Goal: Find specific page/section: Find specific page/section

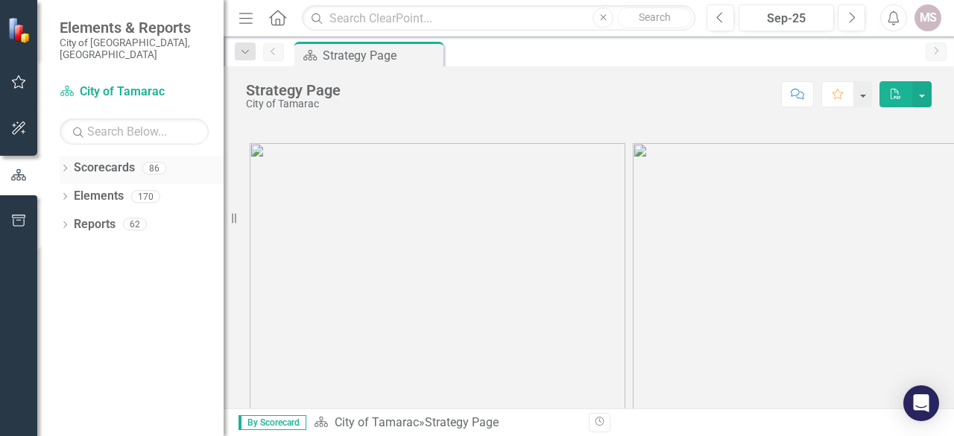
click at [63, 165] on icon "Dropdown" at bounding box center [65, 169] width 10 height 8
click at [74, 192] on icon "Dropdown" at bounding box center [72, 196] width 11 height 9
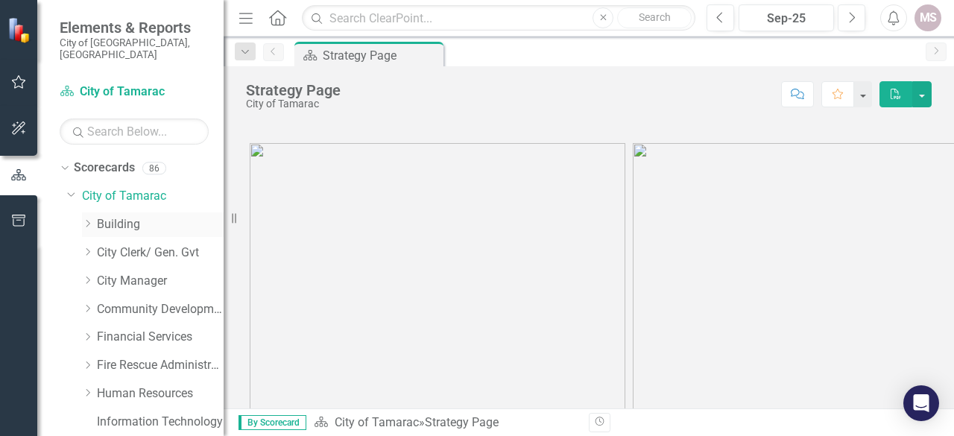
scroll to position [130, 0]
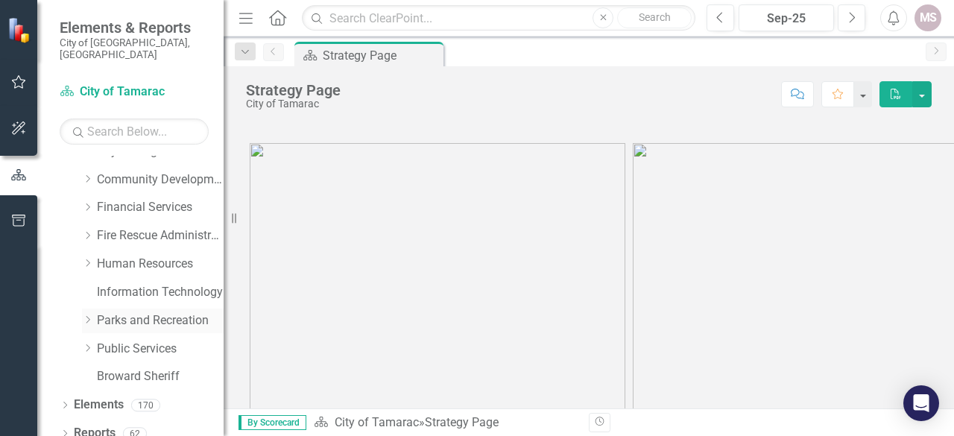
click at [88, 315] on icon "Dropdown" at bounding box center [87, 319] width 11 height 9
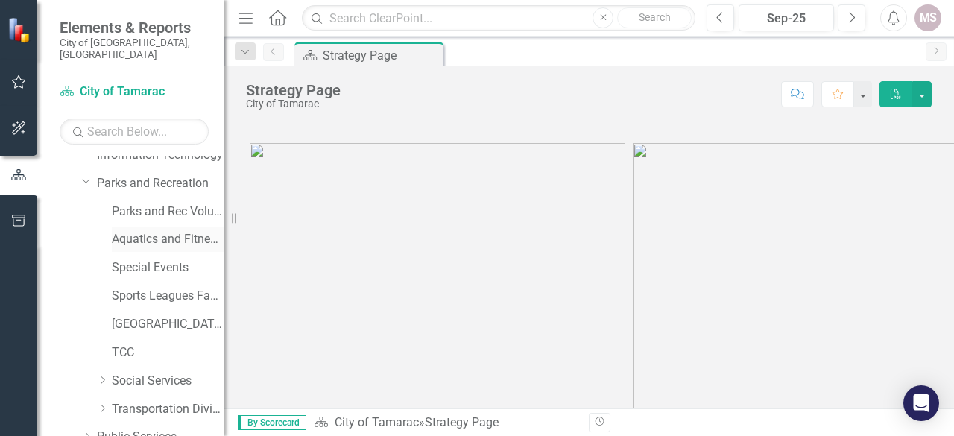
scroll to position [279, 0]
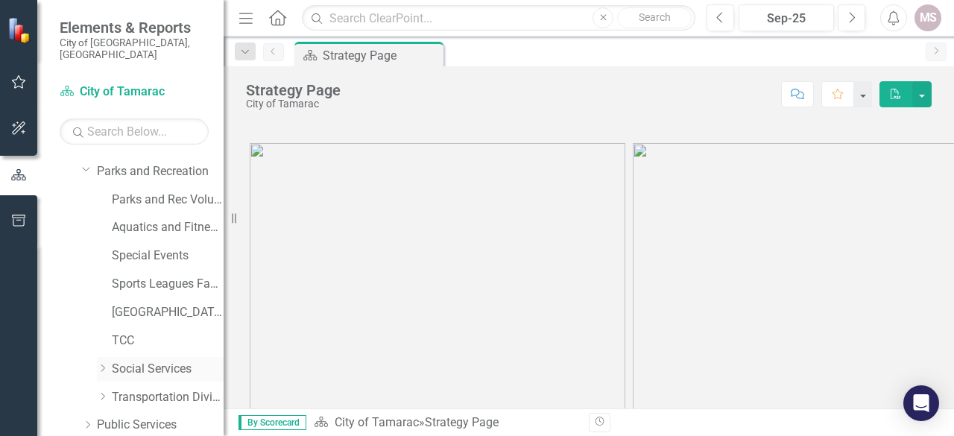
click at [101, 364] on icon "Dropdown" at bounding box center [102, 368] width 11 height 9
click at [127, 361] on link "Social Services" at bounding box center [168, 369] width 112 height 17
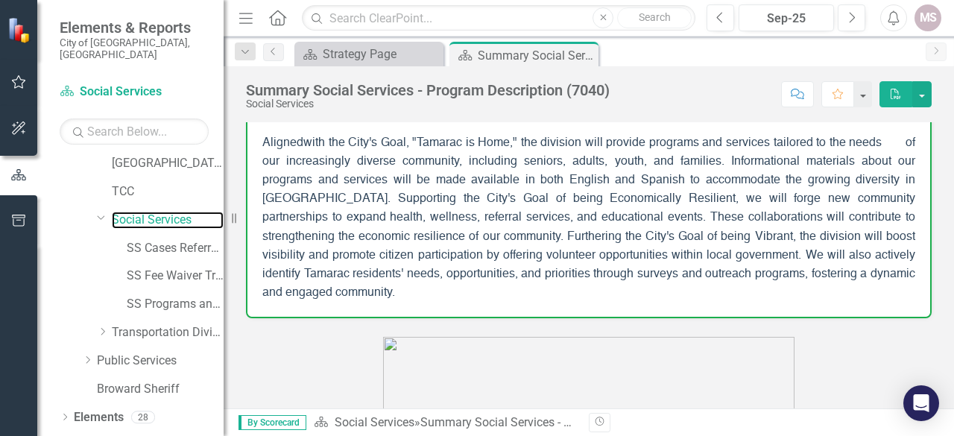
scroll to position [298, 0]
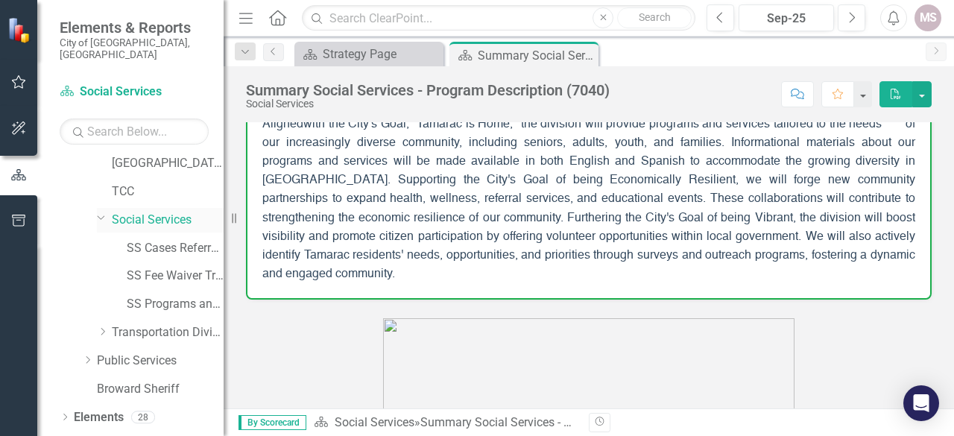
click at [121, 212] on link "Social Services" at bounding box center [168, 220] width 112 height 17
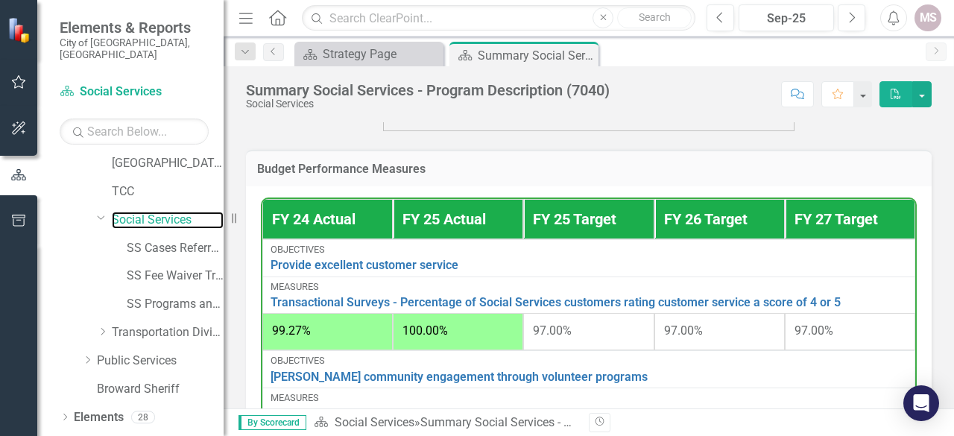
scroll to position [820, 0]
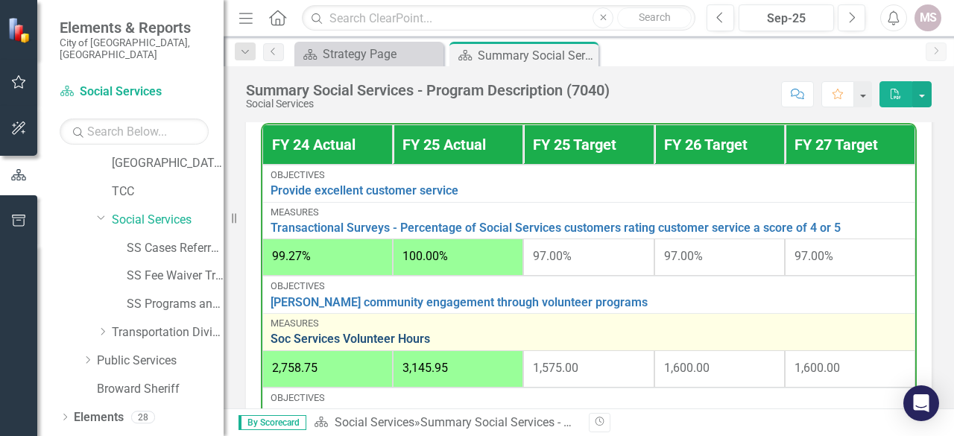
click at [324, 333] on link "Soc Services Volunteer Hours" at bounding box center [589, 338] width 637 height 13
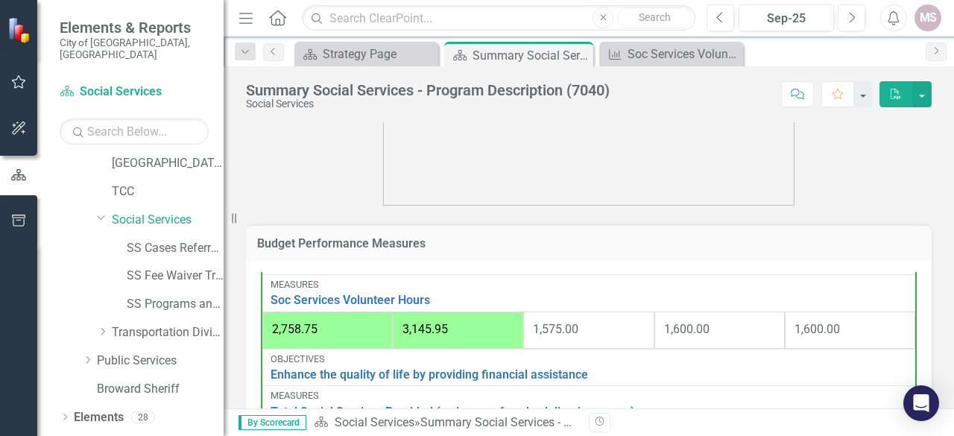
scroll to position [194, 0]
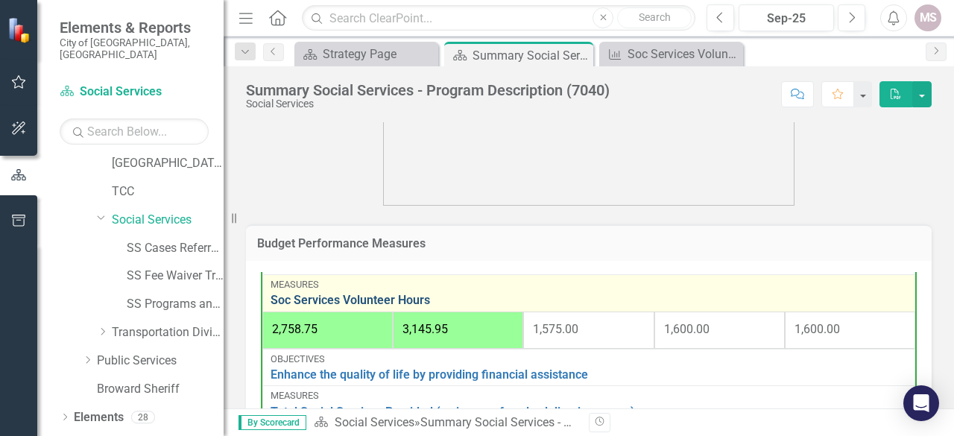
click at [441, 294] on link "Soc Services Volunteer Hours" at bounding box center [589, 300] width 637 height 13
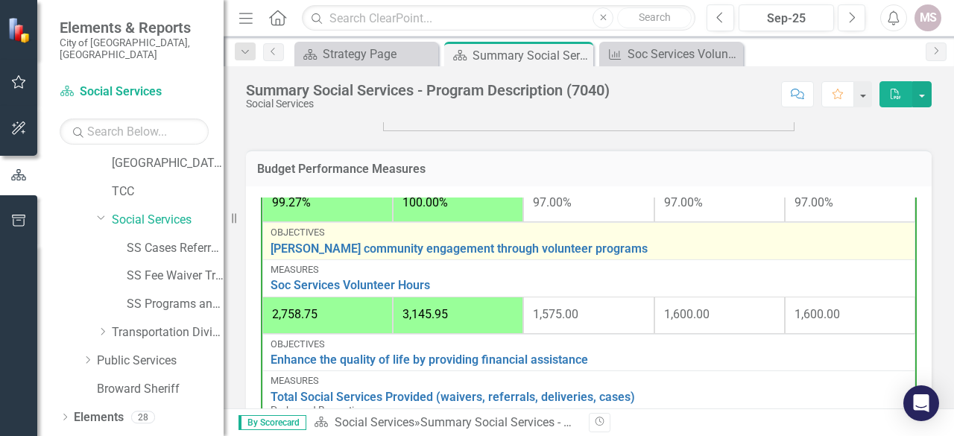
scroll to position [149, 0]
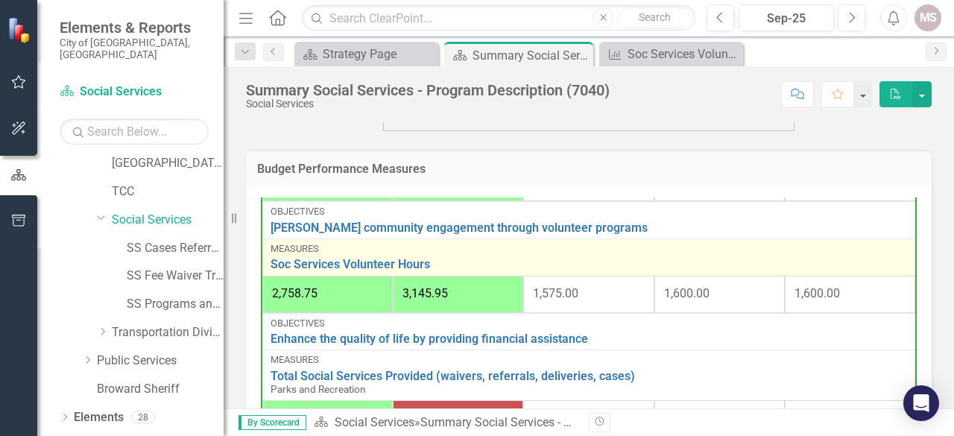
click at [0, 0] on link "Link Open Element" at bounding box center [0, 0] width 0 height 0
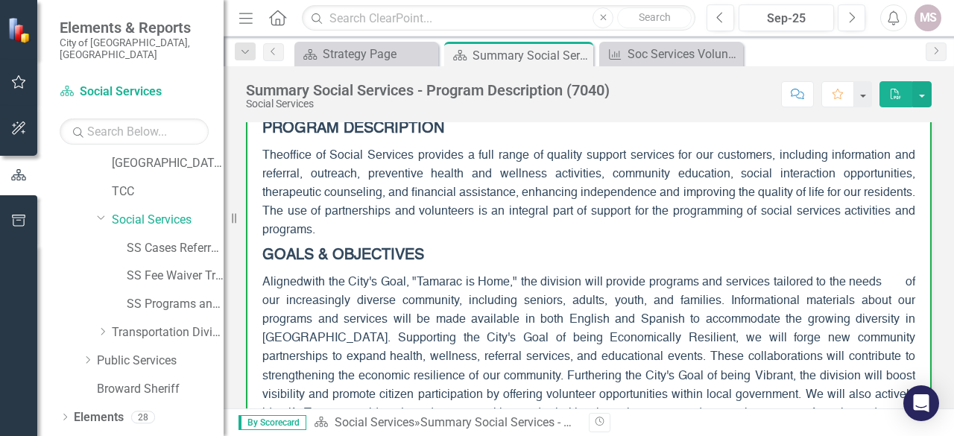
scroll to position [0, 0]
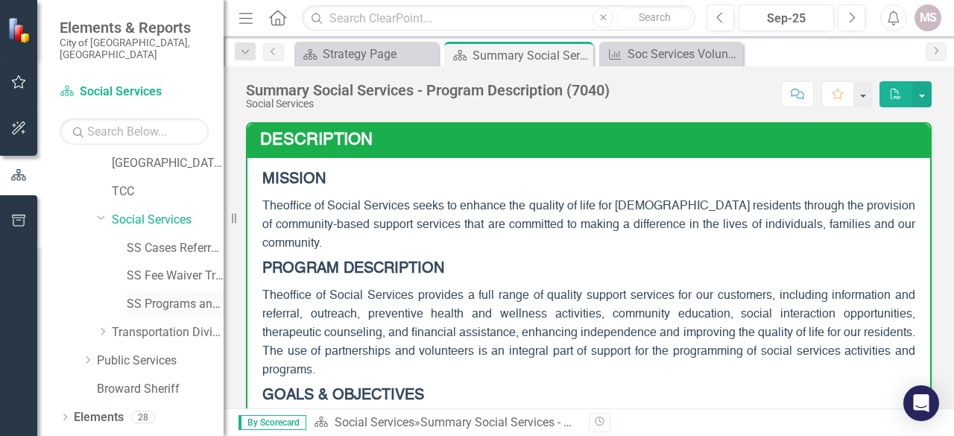
drag, startPoint x: 162, startPoint y: 294, endPoint x: 171, endPoint y: 293, distance: 9.1
click at [162, 296] on link "SS Programs and Volunteers" at bounding box center [175, 304] width 97 height 17
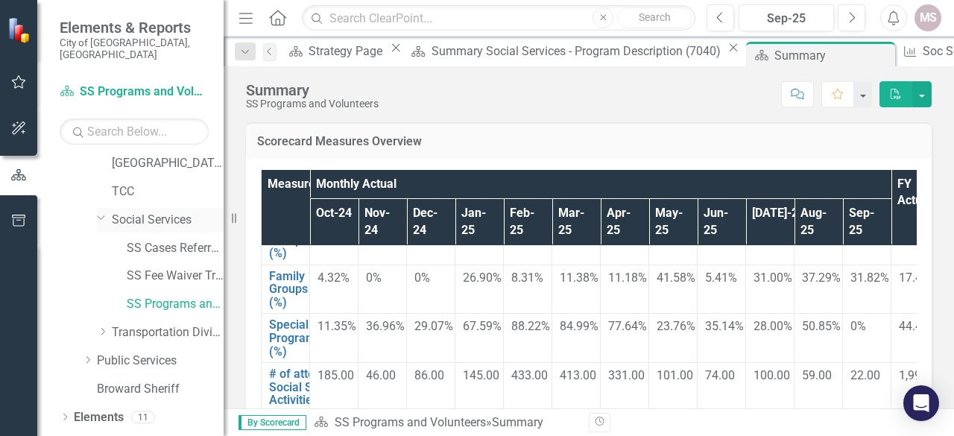
click at [125, 212] on link "Social Services" at bounding box center [168, 220] width 112 height 17
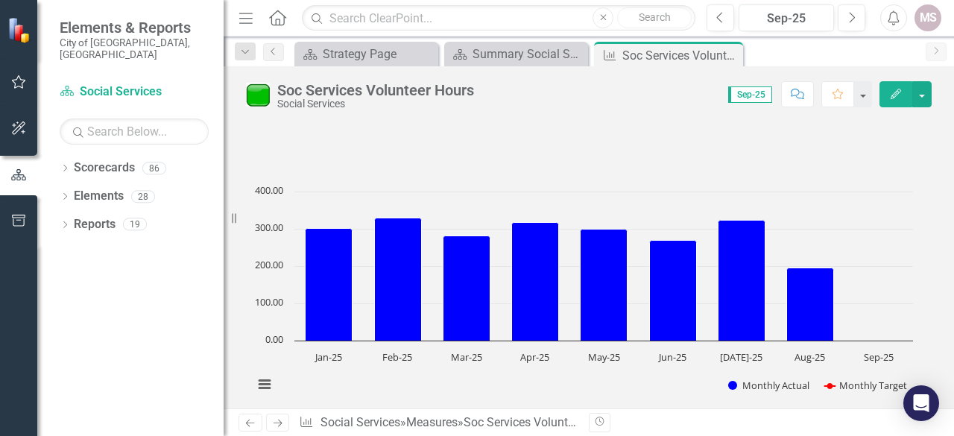
click at [339, 142] on div at bounding box center [589, 143] width 686 height 43
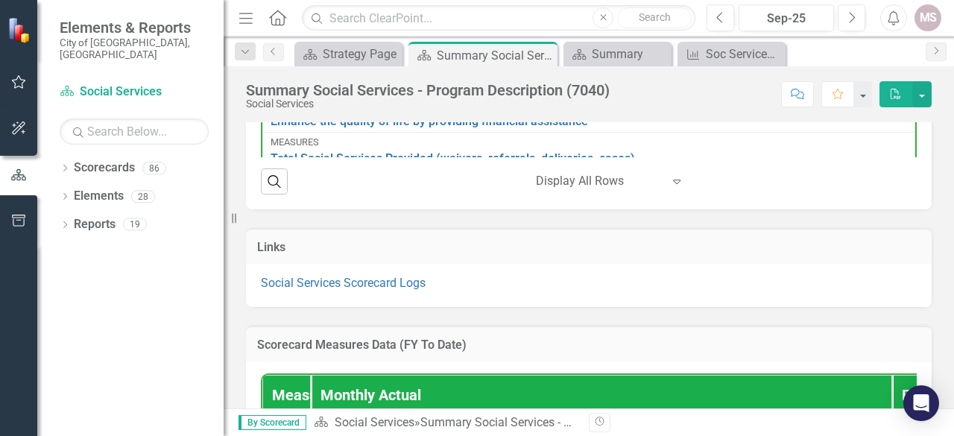
scroll to position [1118, 0]
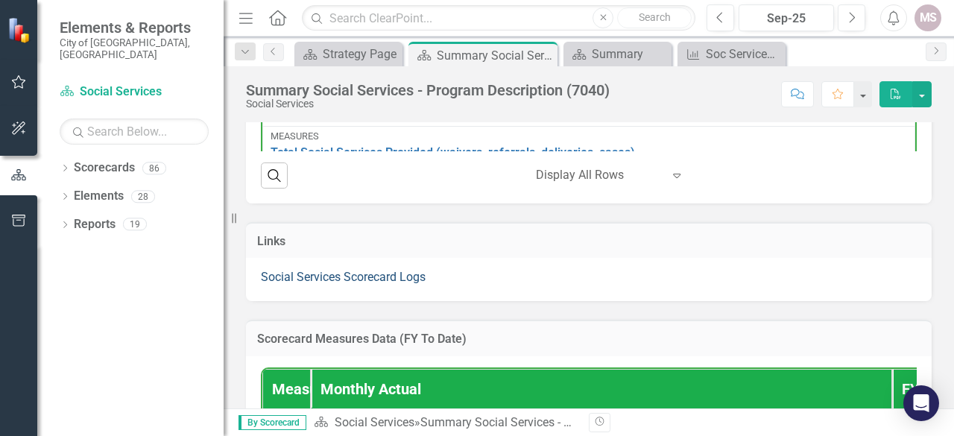
click at [282, 275] on link "Social Services Scorecard Logs" at bounding box center [343, 277] width 165 height 14
click at [306, 278] on link "Social Services Scorecard Logs" at bounding box center [343, 277] width 165 height 14
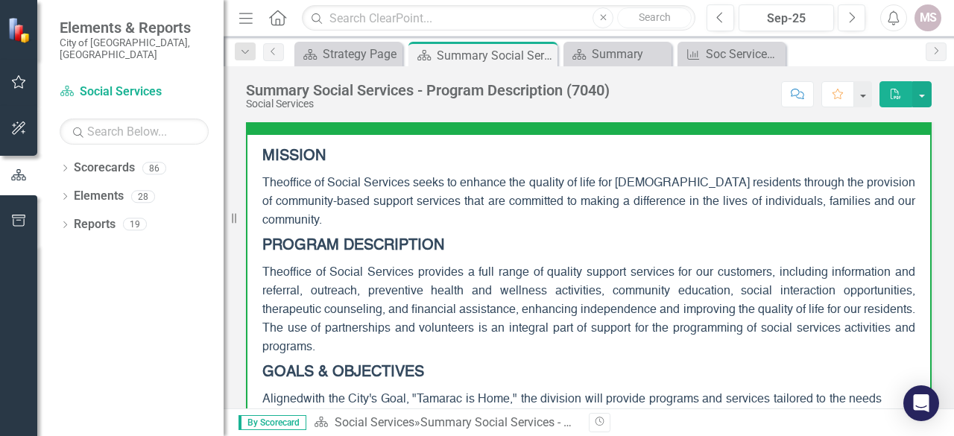
scroll to position [0, 0]
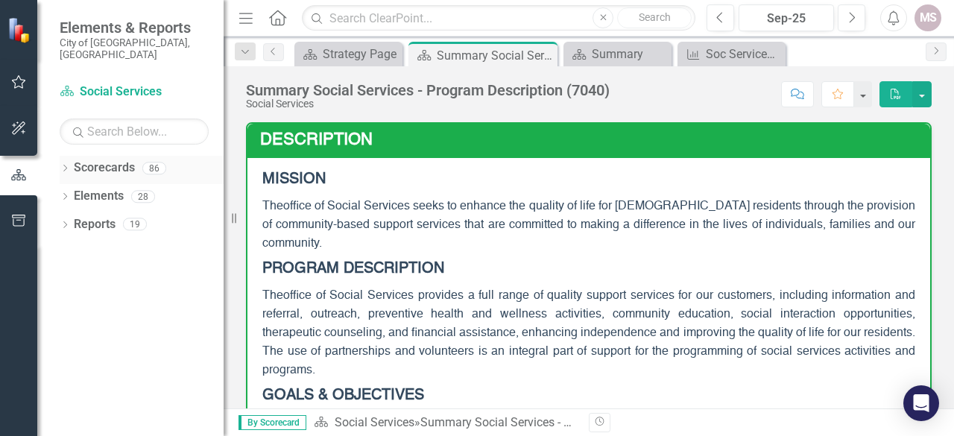
click at [63, 165] on icon "Dropdown" at bounding box center [65, 169] width 10 height 8
click at [76, 192] on icon "Dropdown" at bounding box center [72, 196] width 11 height 9
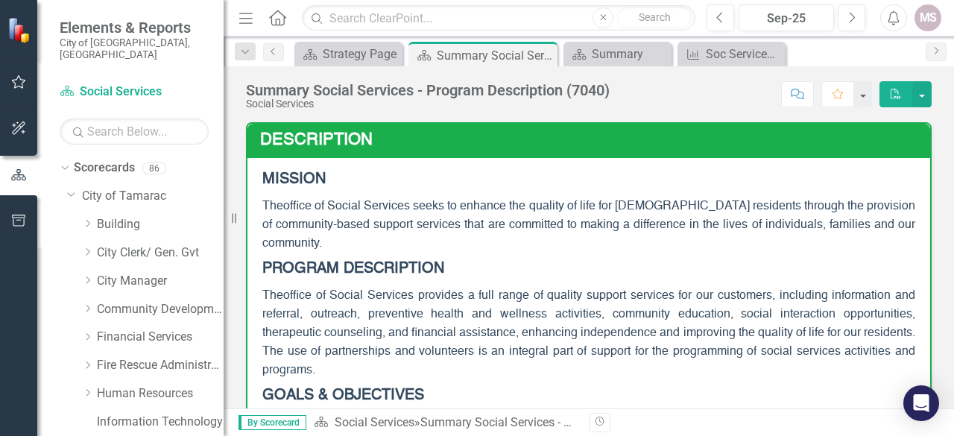
scroll to position [130, 0]
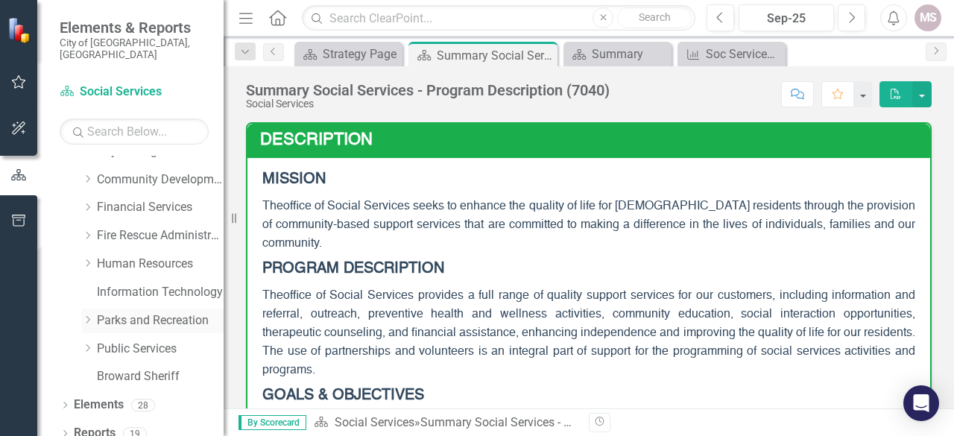
click at [88, 315] on icon "Dropdown" at bounding box center [87, 319] width 11 height 9
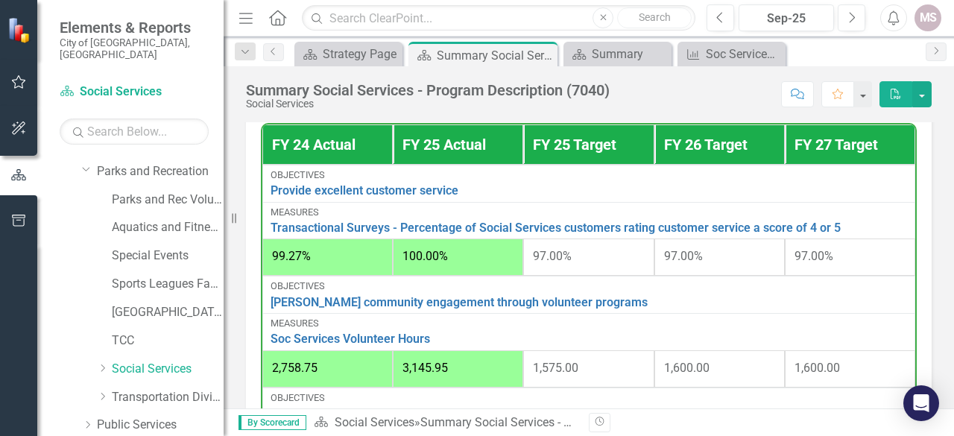
scroll to position [894, 0]
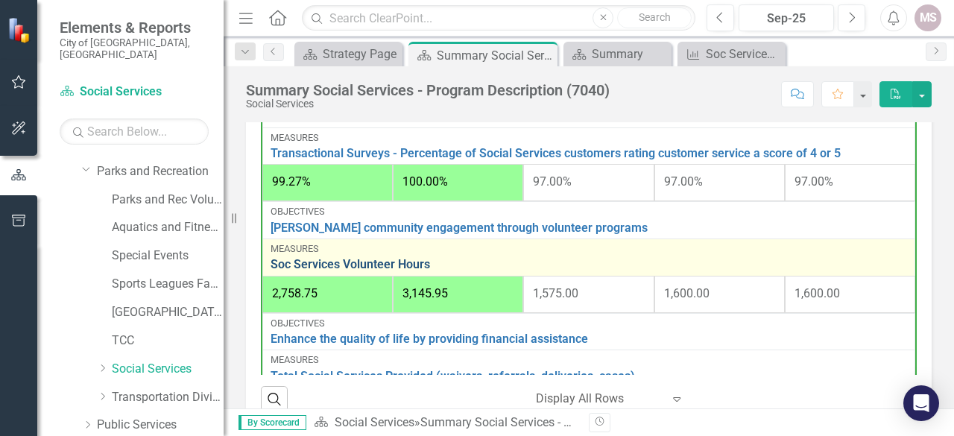
click at [383, 262] on link "Soc Services Volunteer Hours" at bounding box center [589, 264] width 637 height 13
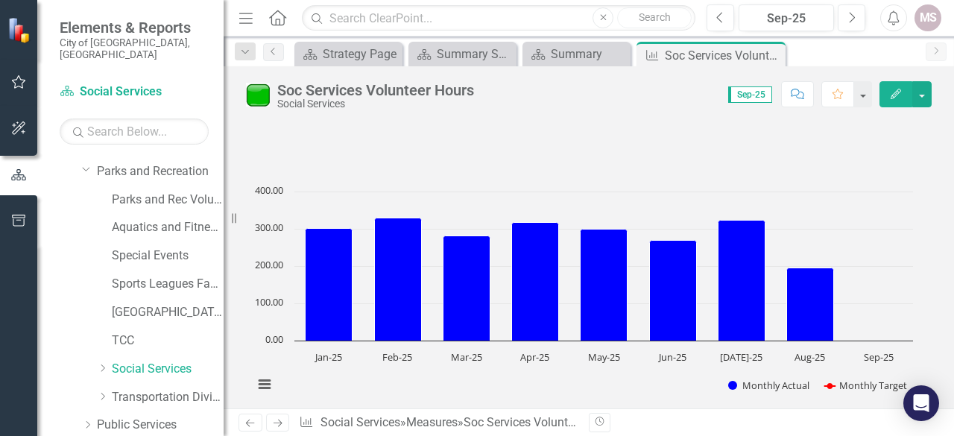
click at [746, 95] on span "Sep-25" at bounding box center [750, 94] width 44 height 16
